Goal: Task Accomplishment & Management: Complete application form

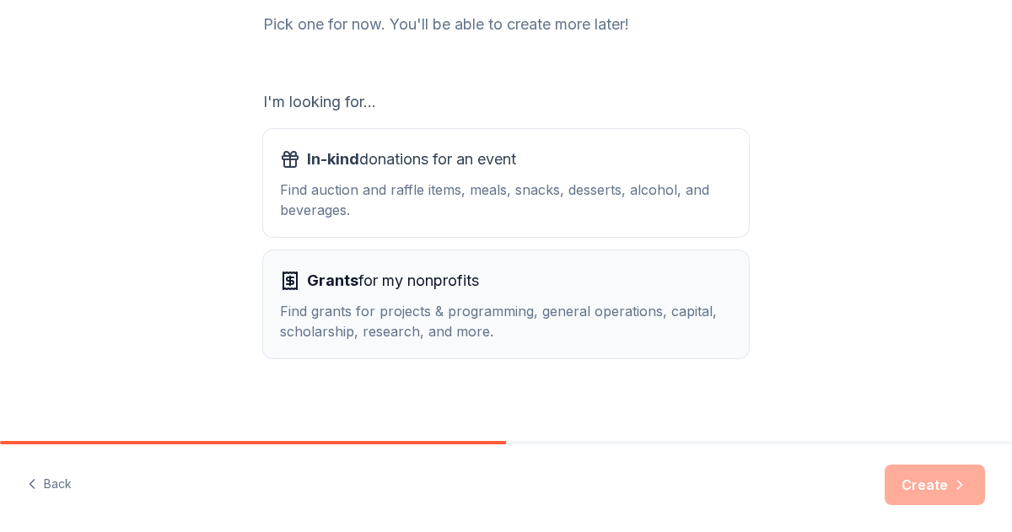
scroll to position [239, 0]
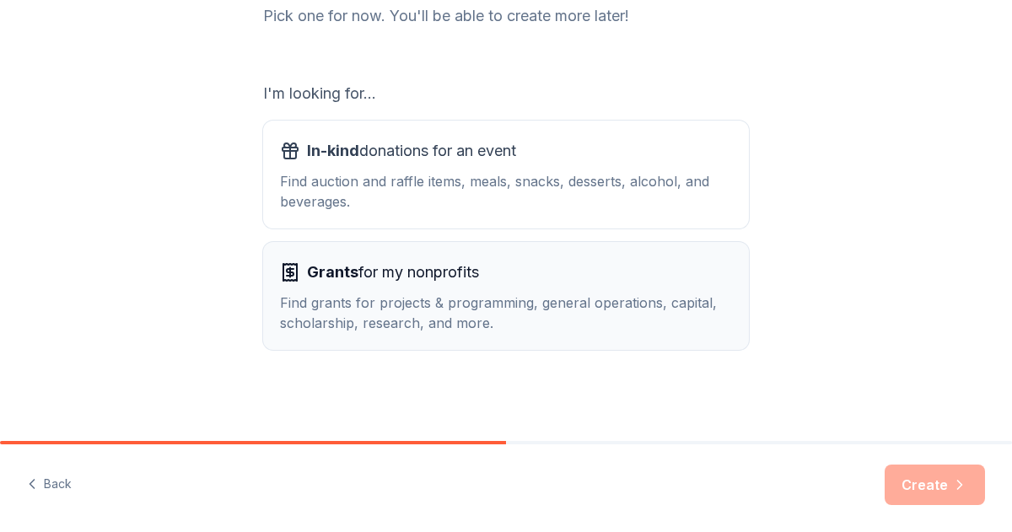
click at [462, 290] on div "Grants for my nonprofits Find grants for projects & programming, general operat…" at bounding box center [506, 296] width 452 height 74
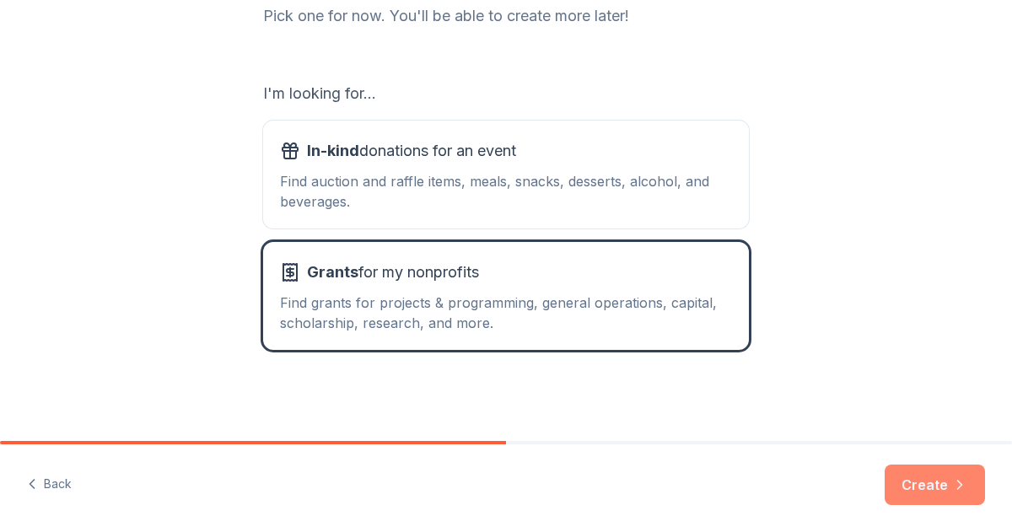
click at [961, 492] on icon "button" at bounding box center [959, 484] width 17 height 17
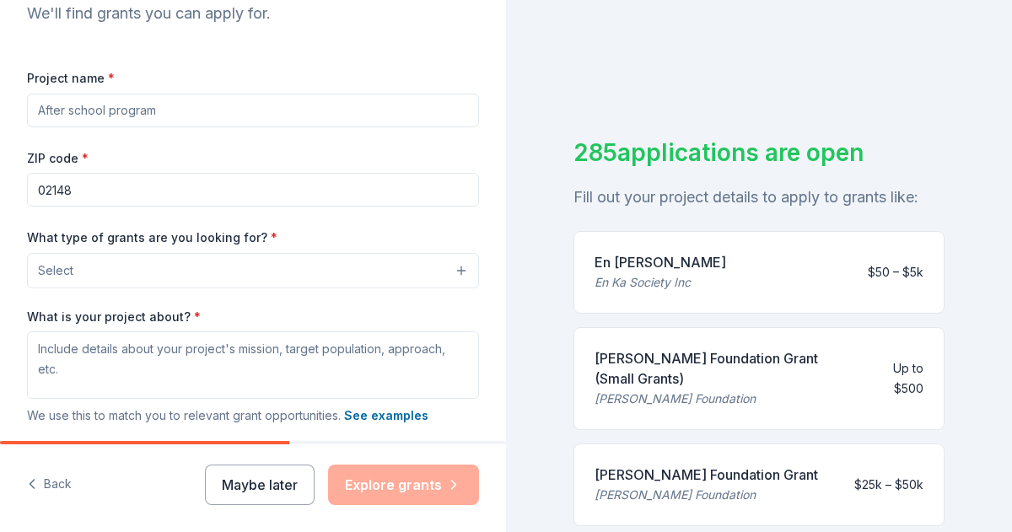
scroll to position [196, 0]
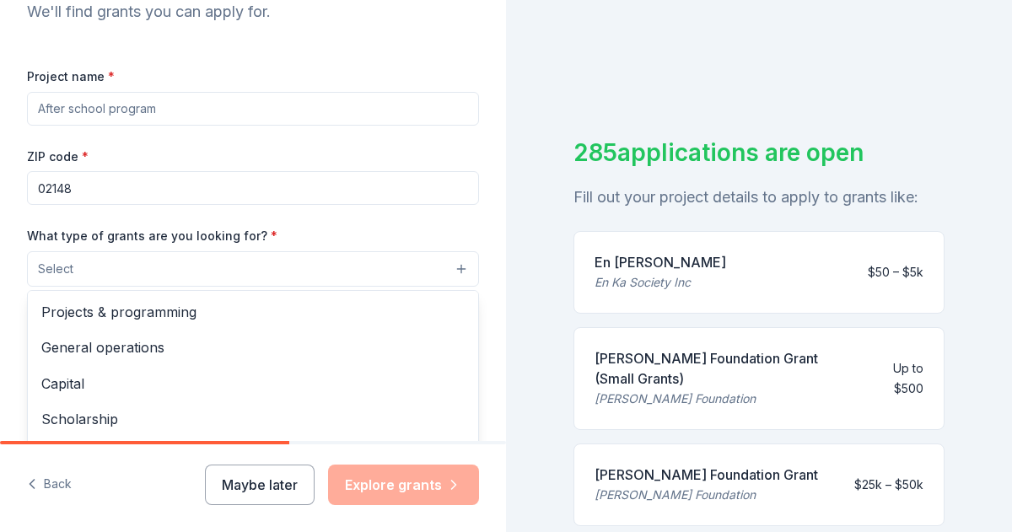
click at [206, 263] on button "Select" at bounding box center [253, 268] width 452 height 35
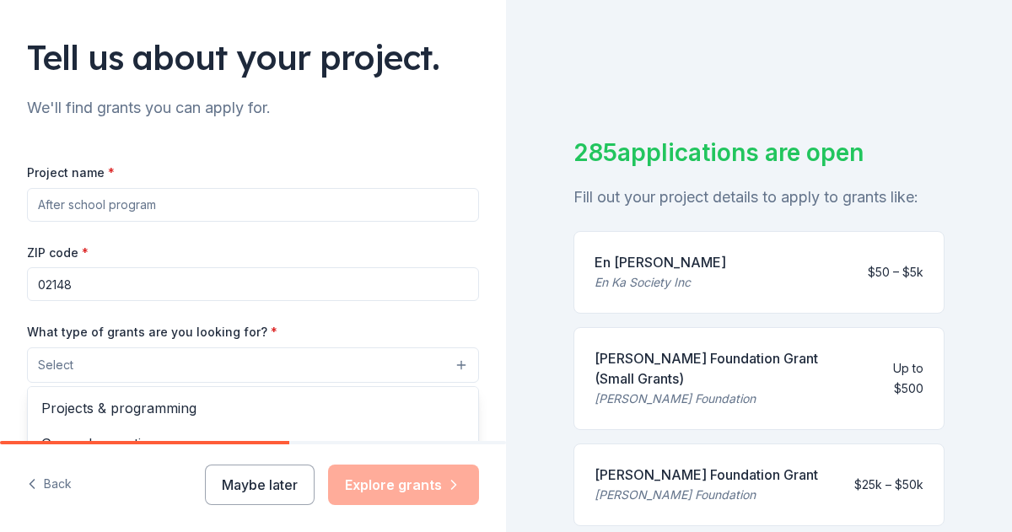
scroll to position [106, 0]
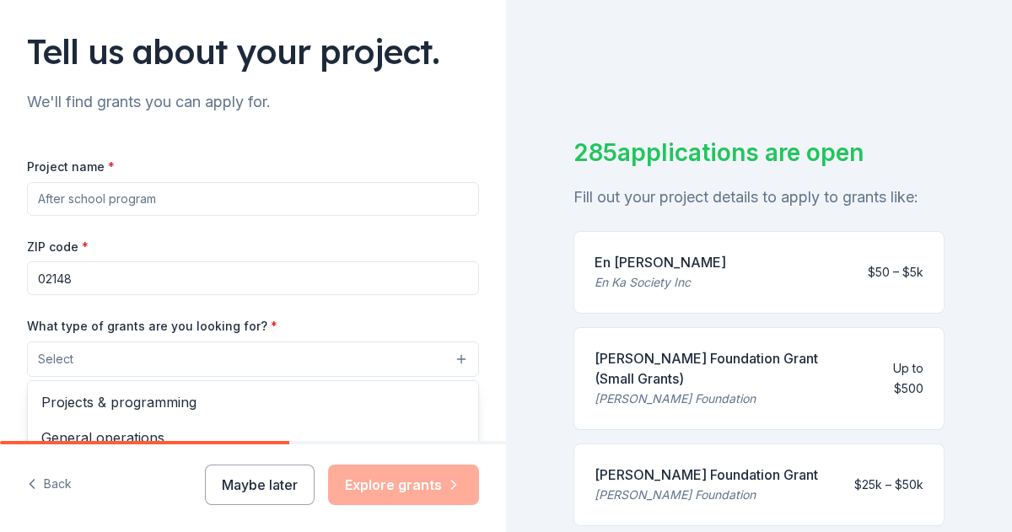
click at [188, 196] on div "Project name * ZIP code * 02148 What type of grants are you looking for? * Sele…" at bounding box center [253, 387] width 452 height 463
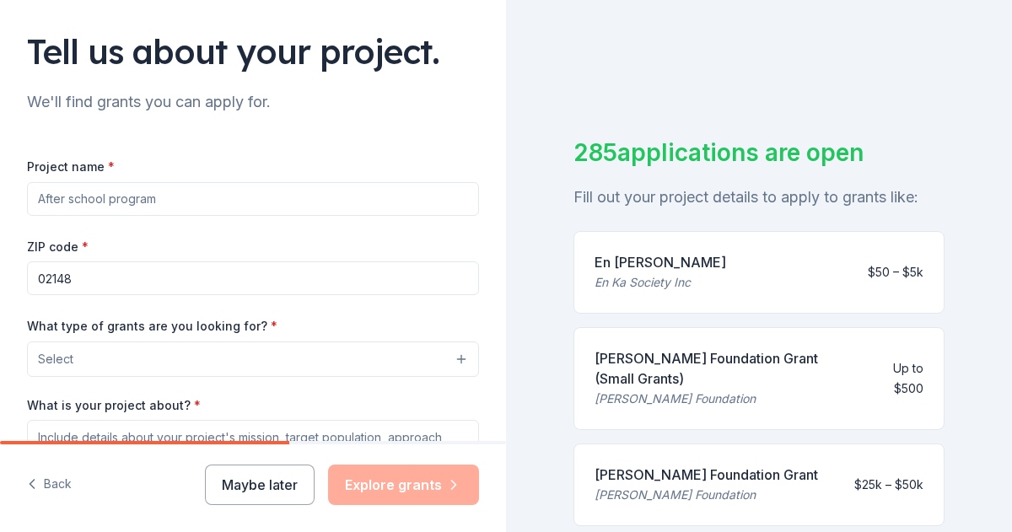
click at [189, 196] on input "Project name *" at bounding box center [253, 199] width 452 height 34
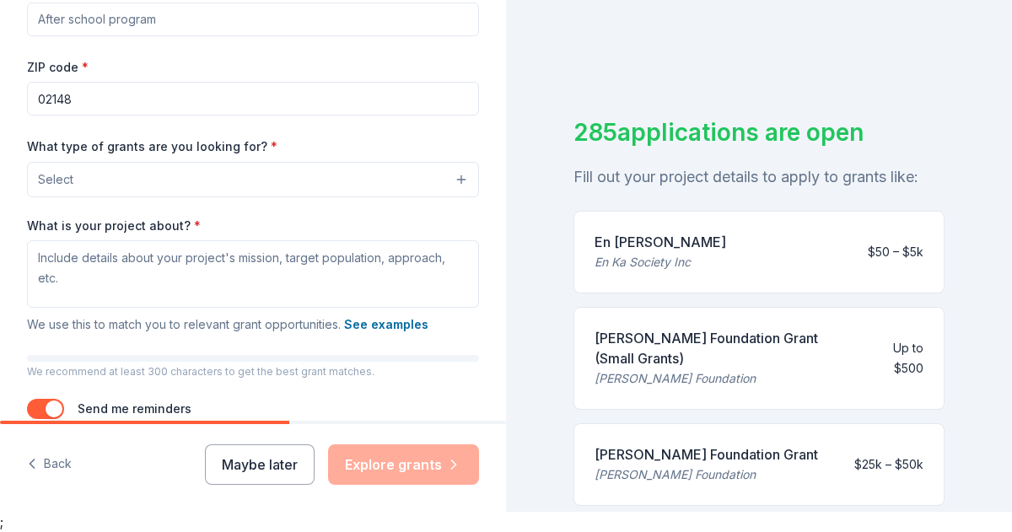
scroll to position [270, 0]
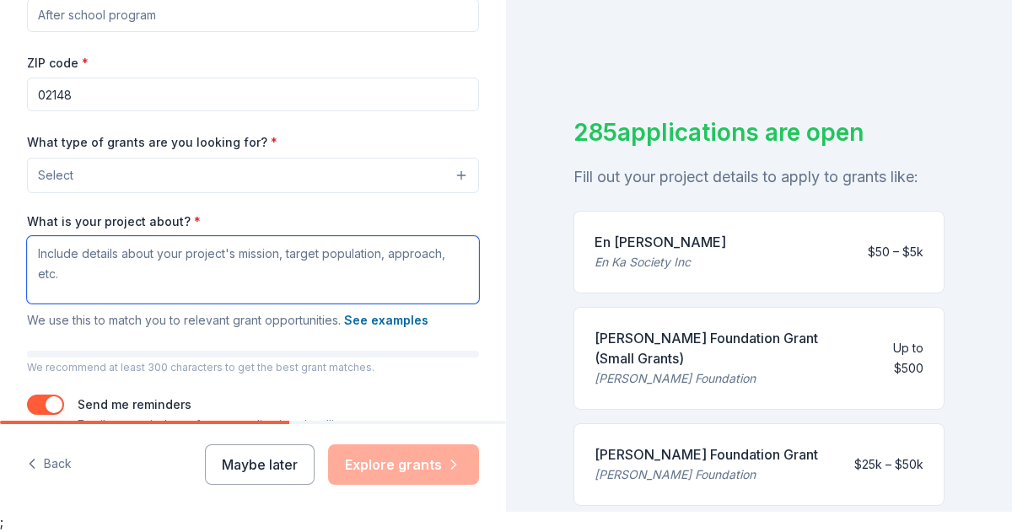
click at [92, 282] on textarea "What is your project about? *" at bounding box center [253, 269] width 452 height 67
paste textarea "Our mission is to contribute through our efforts to guide families according to…"
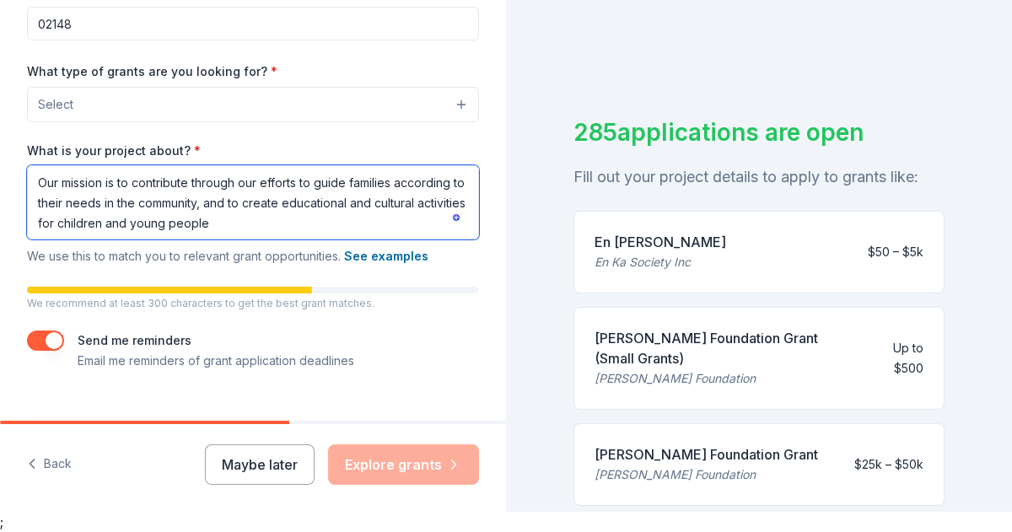
scroll to position [342, 0]
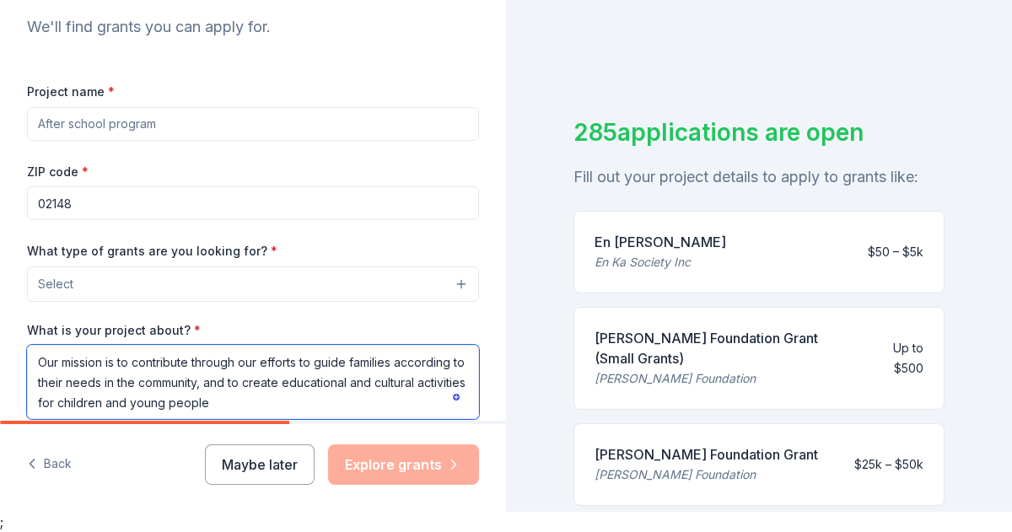
type textarea "Our mission is to contribute through our efforts to guide families according to…"
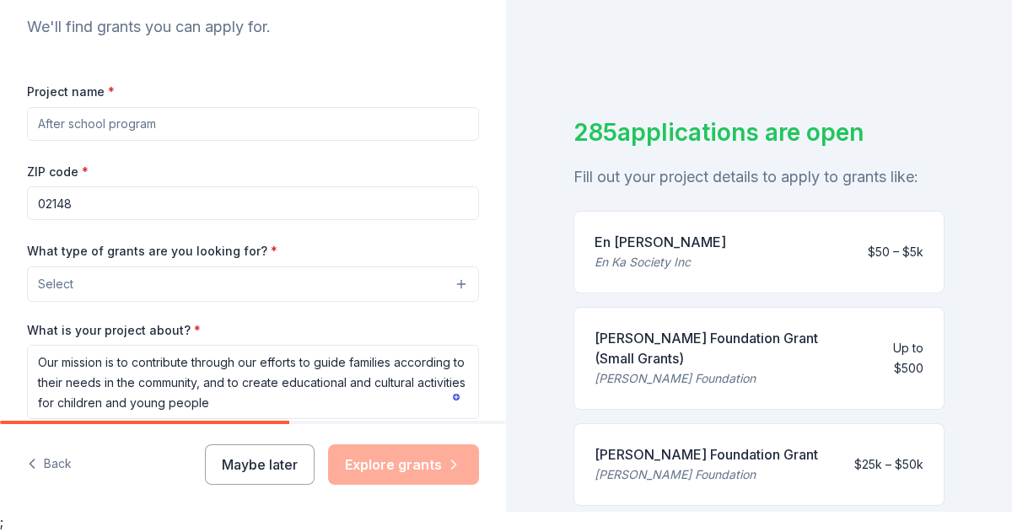
click at [426, 285] on button "Select" at bounding box center [253, 283] width 452 height 35
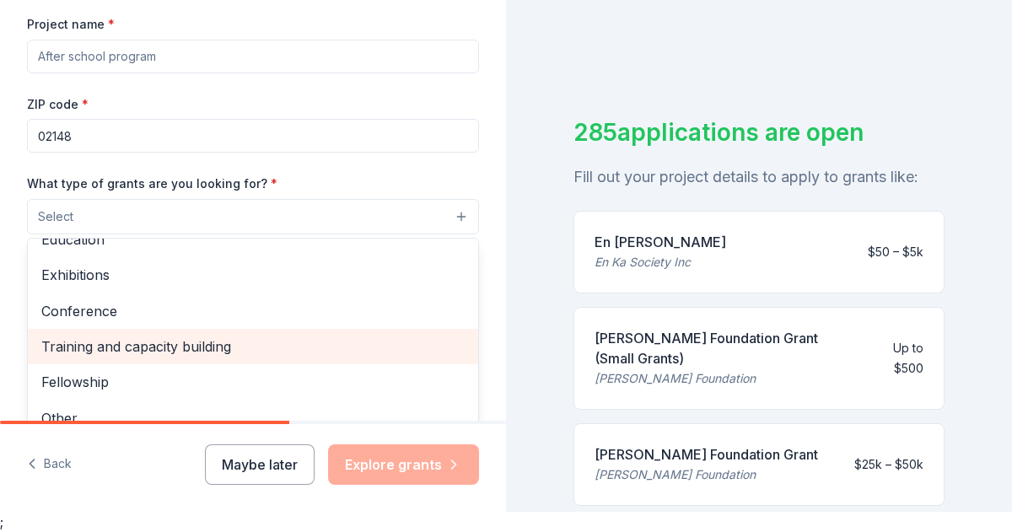
click at [241, 345] on span "Training and capacity building" at bounding box center [252, 347] width 423 height 22
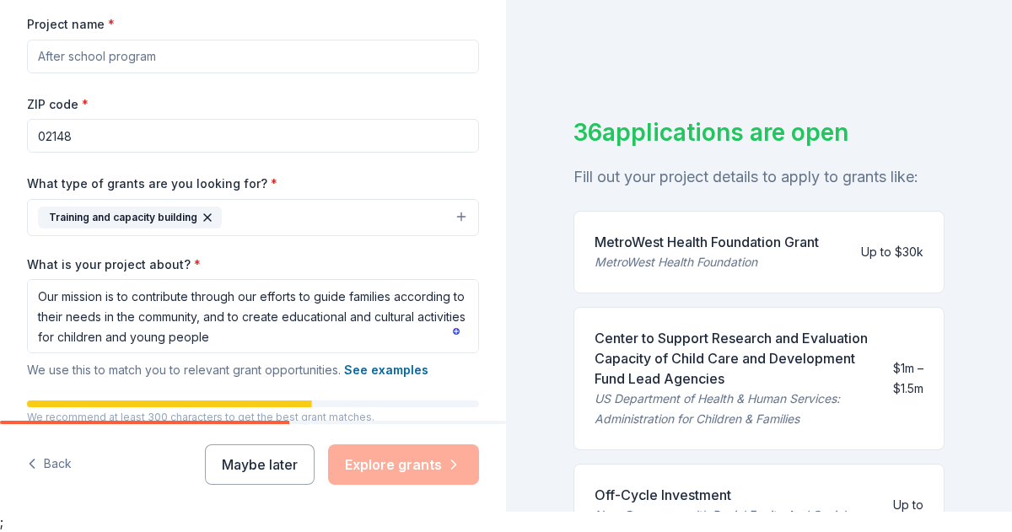
click at [299, 219] on button "Training and capacity building" at bounding box center [253, 217] width 452 height 37
click at [464, 219] on button "Training and capacity building" at bounding box center [253, 217] width 452 height 37
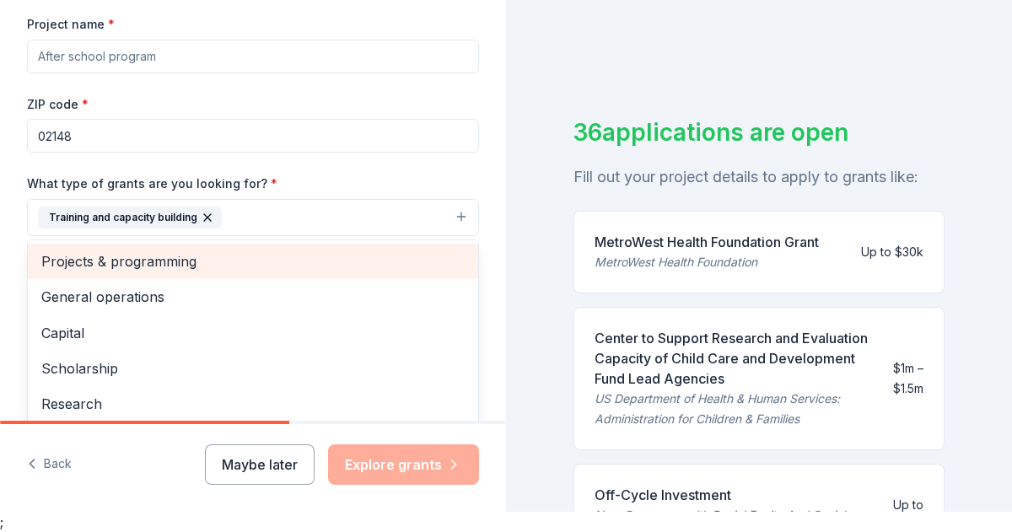
click at [150, 265] on span "Projects & programming" at bounding box center [252, 261] width 423 height 22
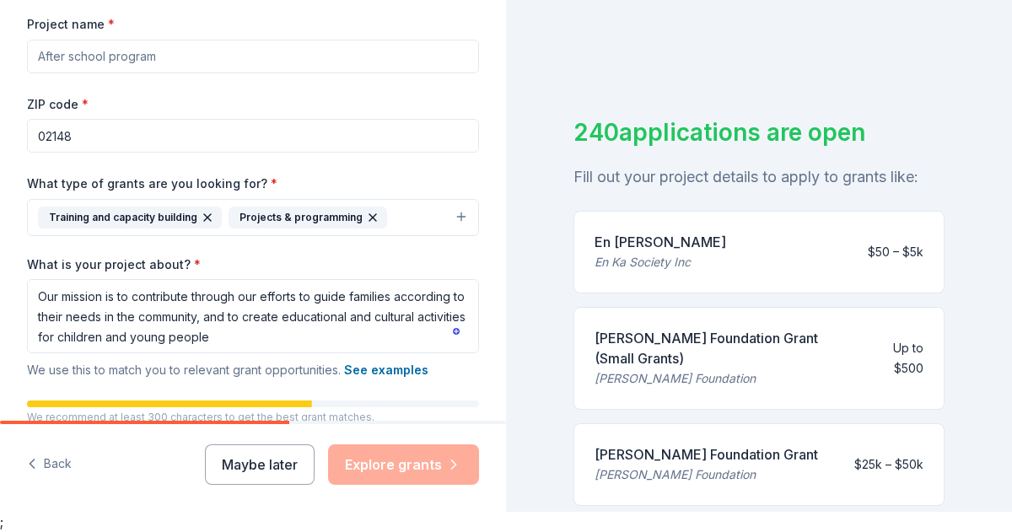
click at [461, 218] on button "Training and capacity building Projects & programming" at bounding box center [253, 217] width 452 height 37
click at [458, 217] on button "Training and capacity building Projects & programming" at bounding box center [253, 217] width 452 height 37
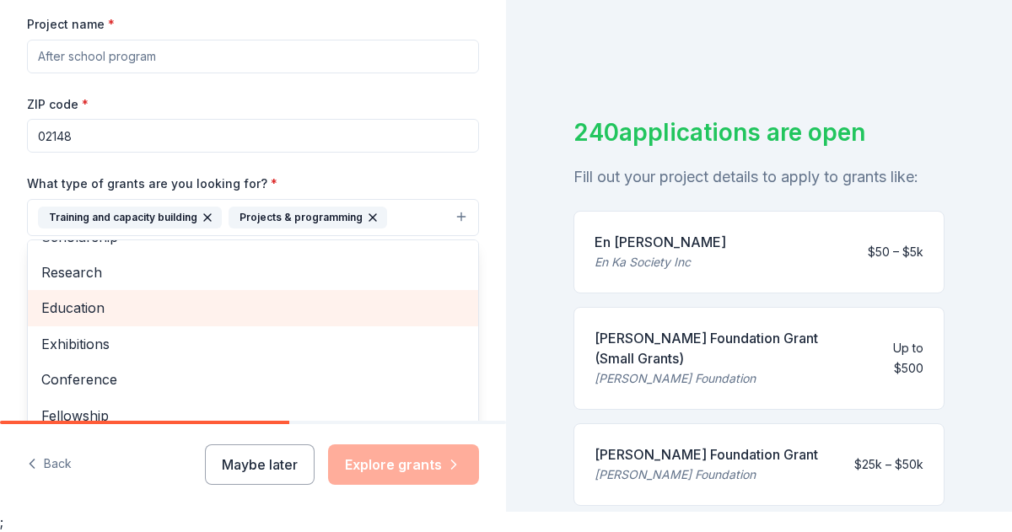
click at [132, 312] on span "Education" at bounding box center [252, 308] width 423 height 22
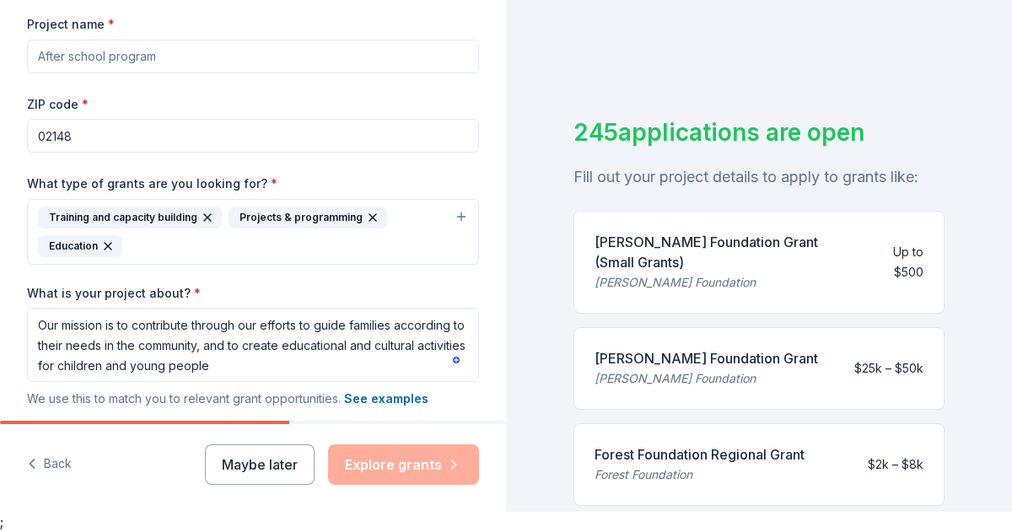
click at [460, 218] on button "Training and capacity building Projects & programming Education" at bounding box center [253, 232] width 452 height 66
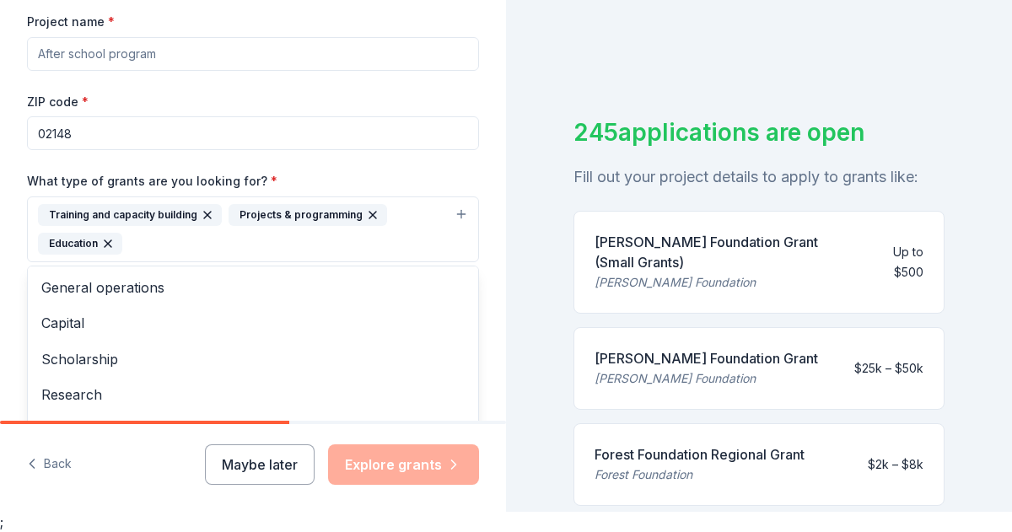
click at [486, 212] on div "Tell us about your project. We'll find grants you can apply for. Project name *…" at bounding box center [253, 170] width 506 height 843
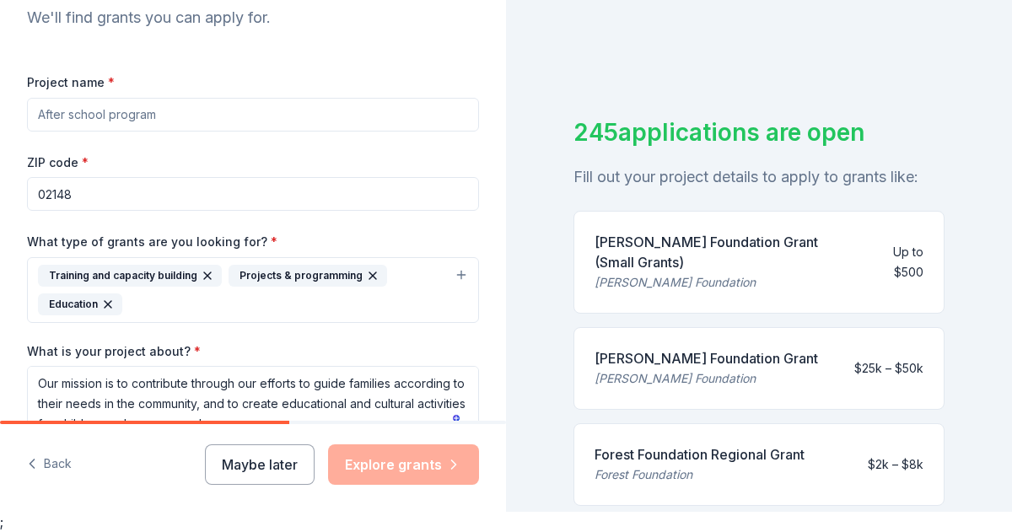
click at [74, 193] on input "02148" at bounding box center [253, 194] width 452 height 34
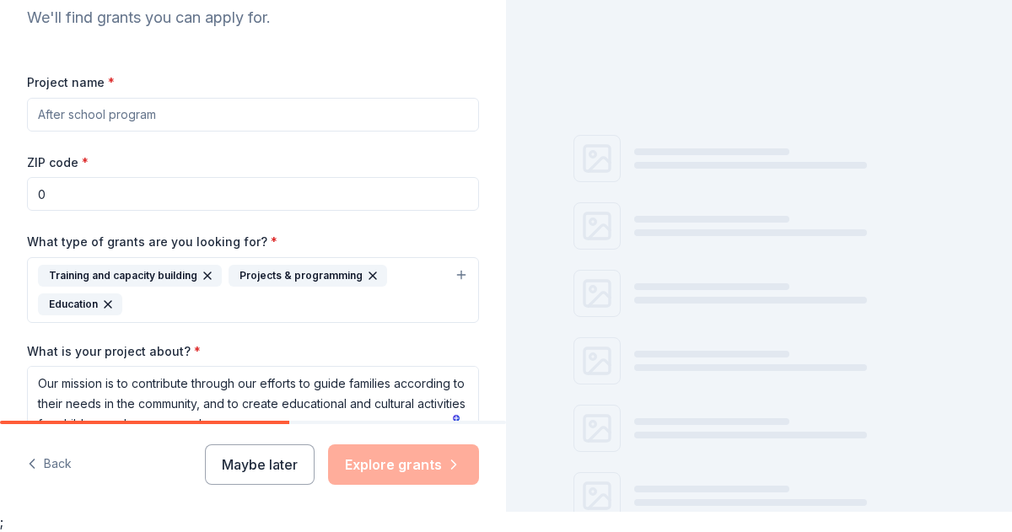
type input "01801"
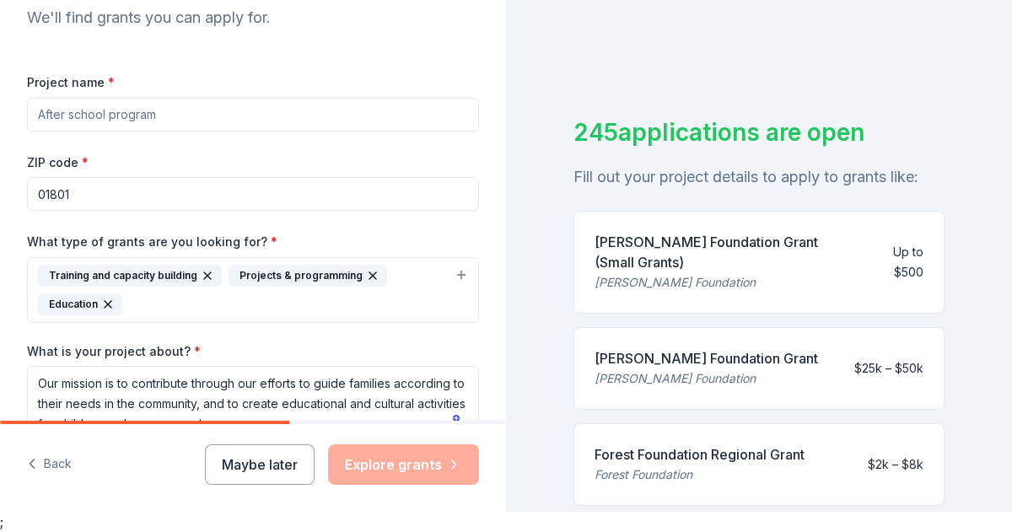
click at [234, 155] on div "ZIP code * 01801" at bounding box center [253, 182] width 452 height 60
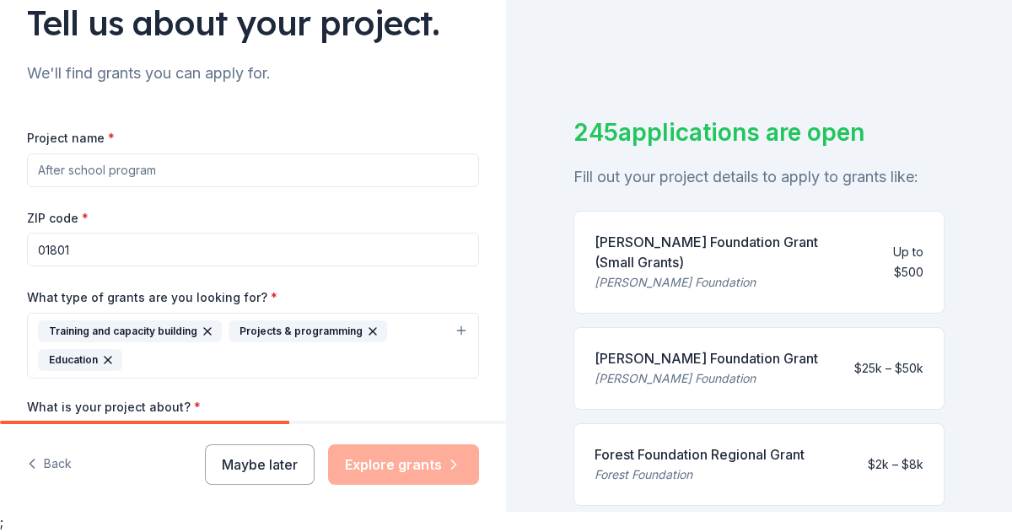
click at [160, 169] on input "Project name *" at bounding box center [253, 170] width 452 height 34
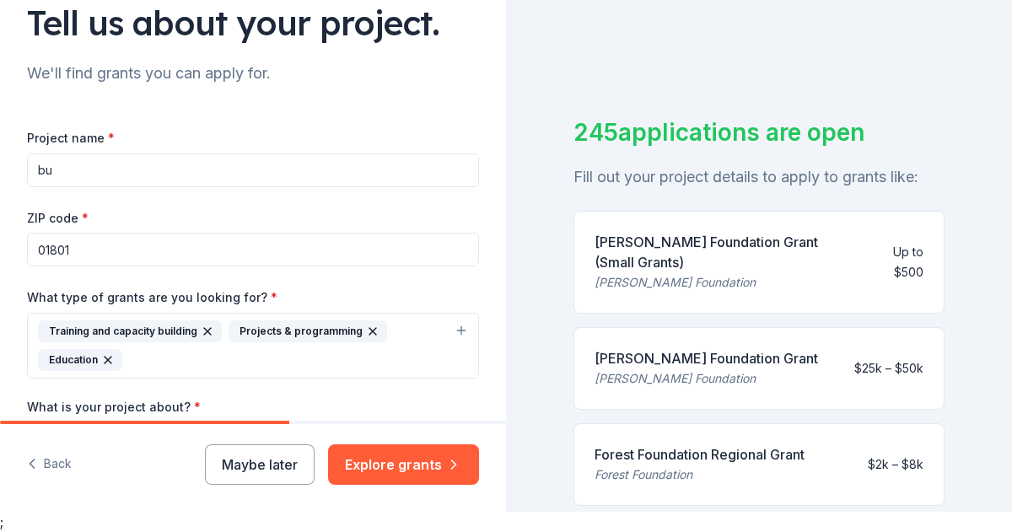
type input "b"
type input "Build a Stronger Community"
click at [359, 212] on div "ZIP code * 01801" at bounding box center [253, 237] width 452 height 60
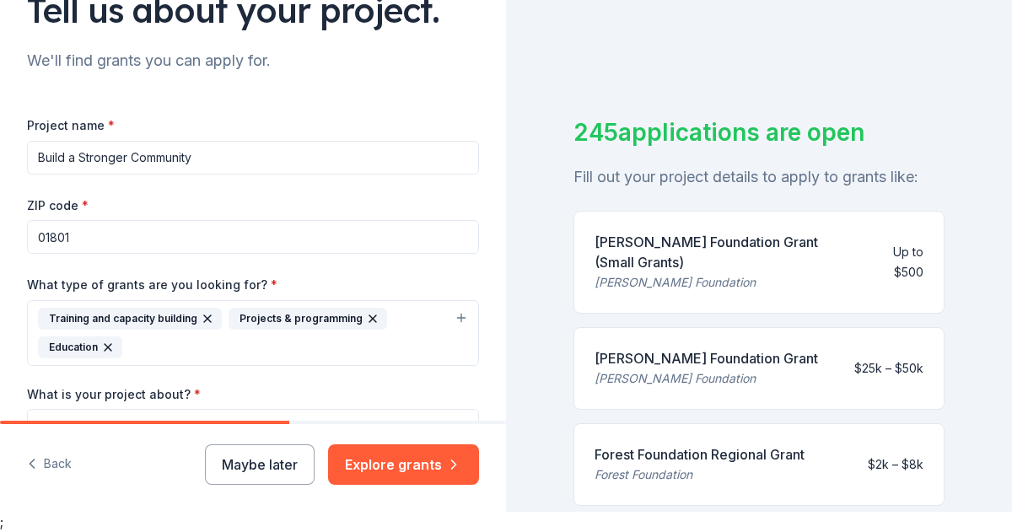
scroll to position [136, 0]
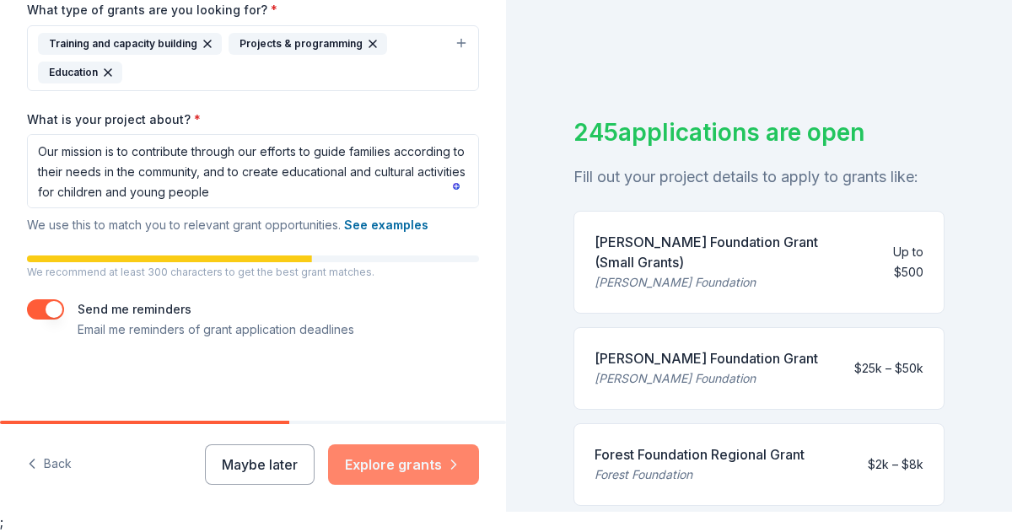
click at [422, 465] on button "Explore grants" at bounding box center [403, 464] width 151 height 40
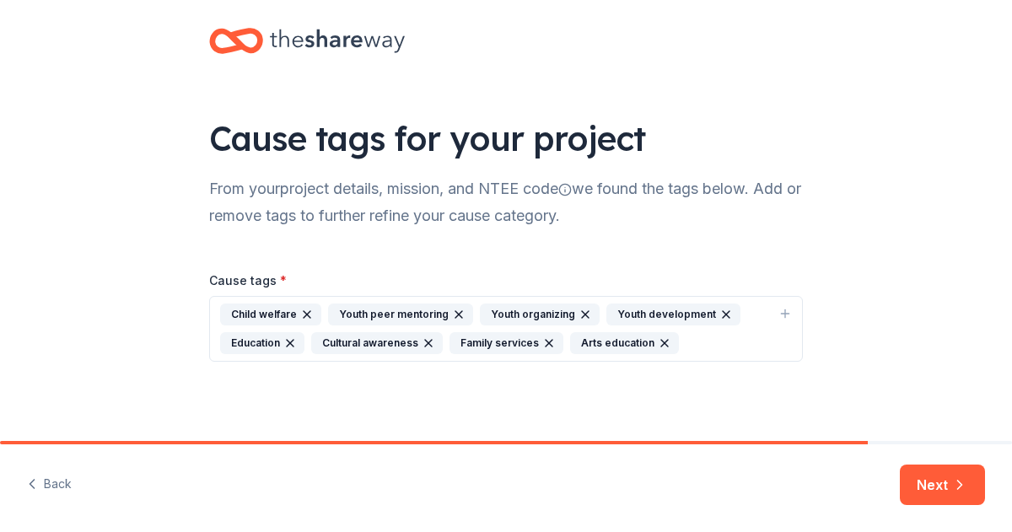
scroll to position [20, 0]
click at [944, 483] on button "Next" at bounding box center [942, 485] width 85 height 40
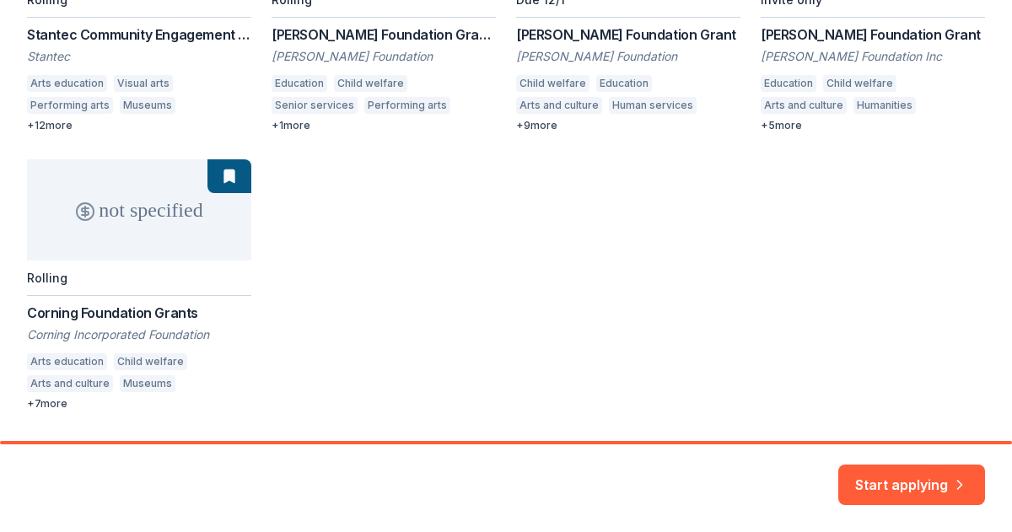
scroll to position [238, 0]
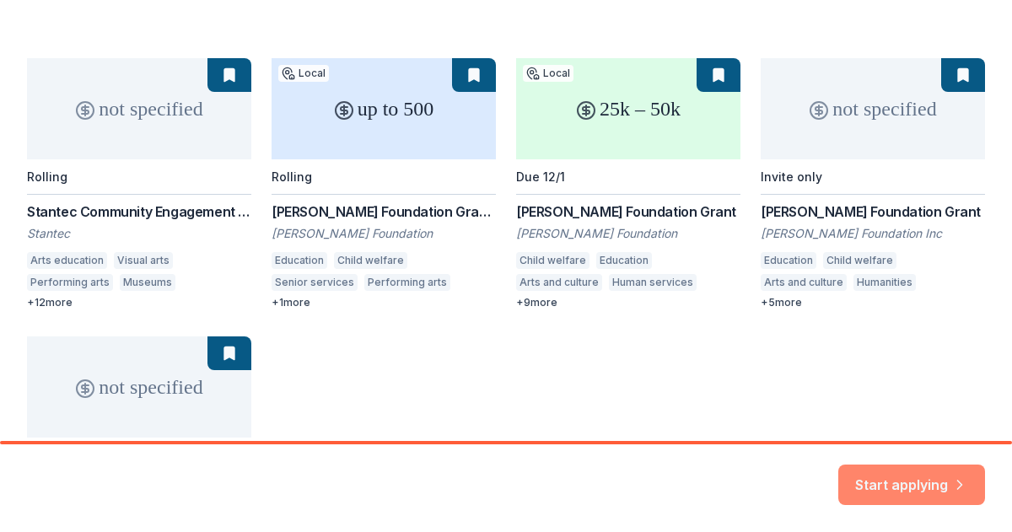
click at [945, 473] on button "Start applying" at bounding box center [911, 475] width 147 height 40
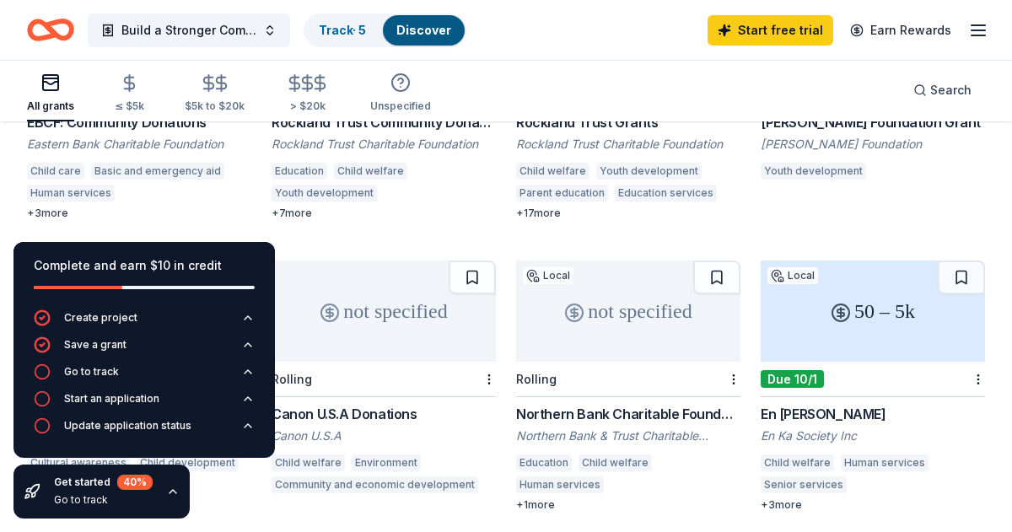
scroll to position [911, 0]
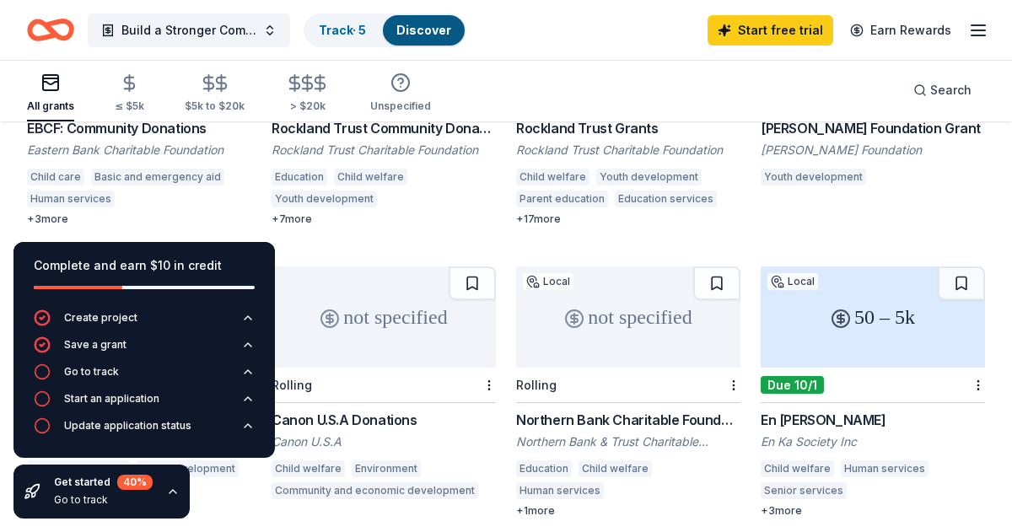
click at [977, 28] on icon "button" at bounding box center [978, 30] width 20 height 20
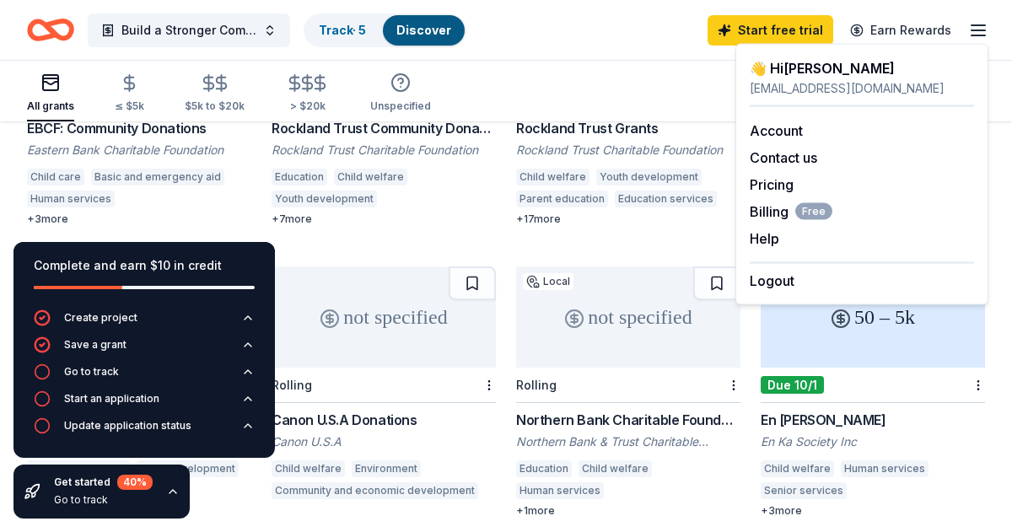
click at [50, 31] on icon "Home" at bounding box center [59, 29] width 26 height 17
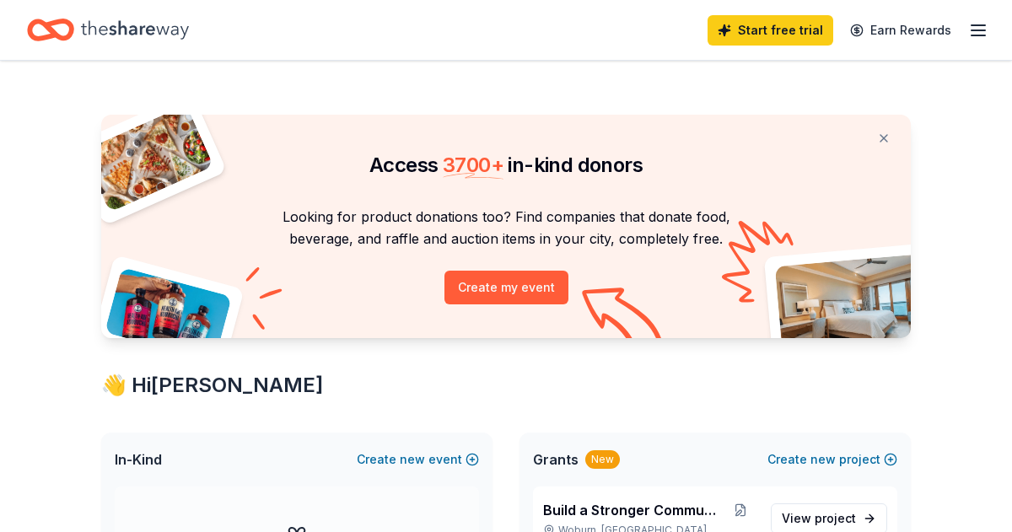
click at [51, 31] on icon "Home" at bounding box center [59, 29] width 26 height 17
